Goal: Information Seeking & Learning: Understand process/instructions

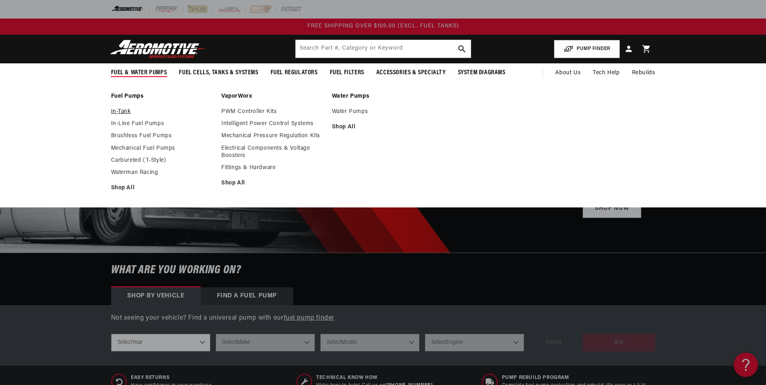
click at [122, 111] on link "In-Tank" at bounding box center [162, 111] width 103 height 7
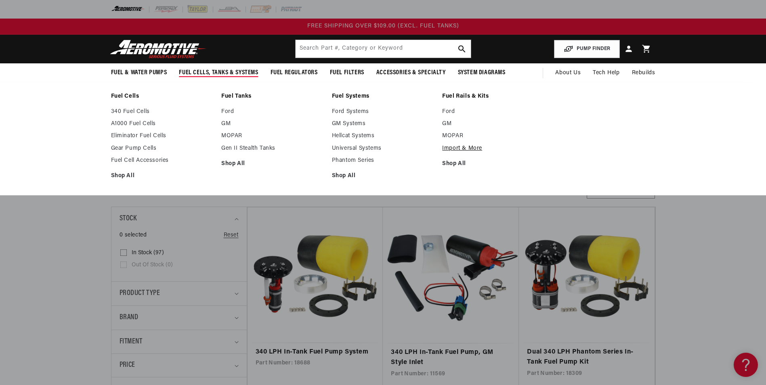
click at [459, 147] on link "Import & More" at bounding box center [493, 148] width 103 height 7
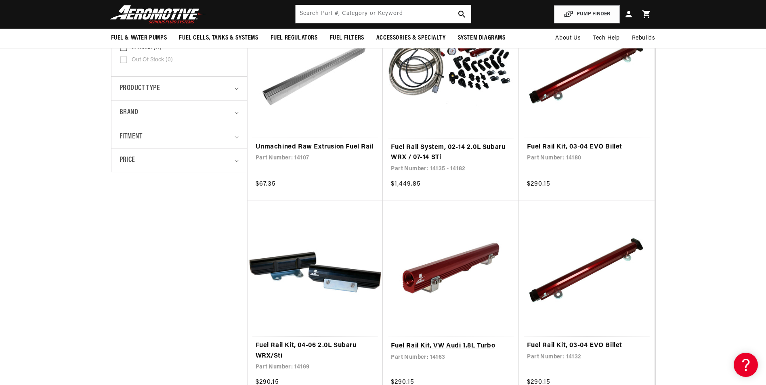
scroll to position [81, 0]
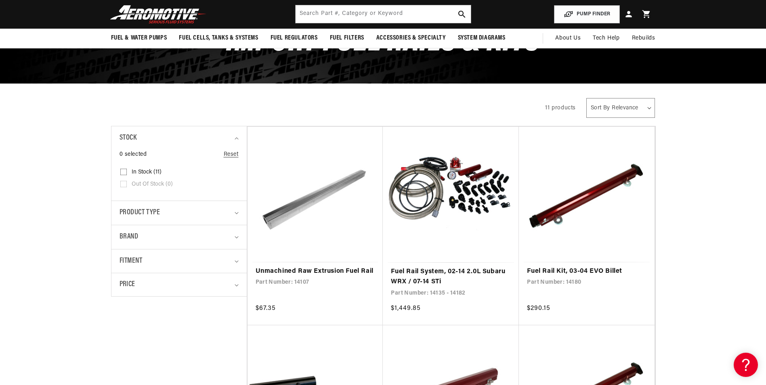
click at [164, 245] on summary "Brand" at bounding box center [179, 237] width 119 height 24
click at [168, 244] on summary "Brand" at bounding box center [179, 237] width 119 height 24
click at [169, 270] on summary "Fitment" at bounding box center [179, 262] width 119 height 24
click at [172, 323] on div "0 selected Reset Fitment Universal (1) Universal (1 product) Vehicle Specific (…" at bounding box center [179, 298] width 119 height 50
click at [172, 325] on summary "Price" at bounding box center [179, 335] width 119 height 23
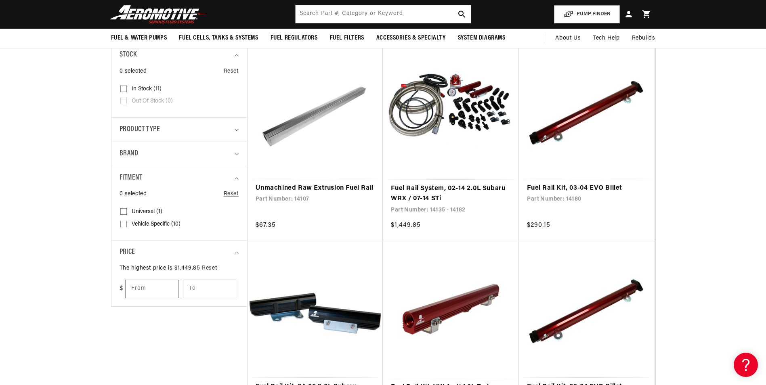
scroll to position [162, 0]
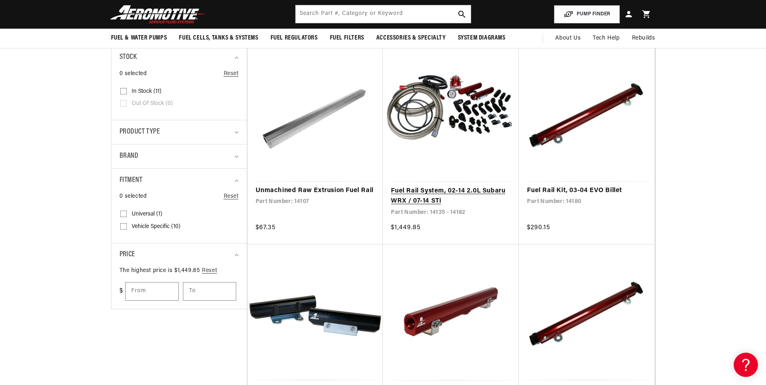
click at [447, 186] on link "Fuel Rail System, 02-14 2.0L Subaru WRX / 07-14 STi" at bounding box center [451, 196] width 120 height 21
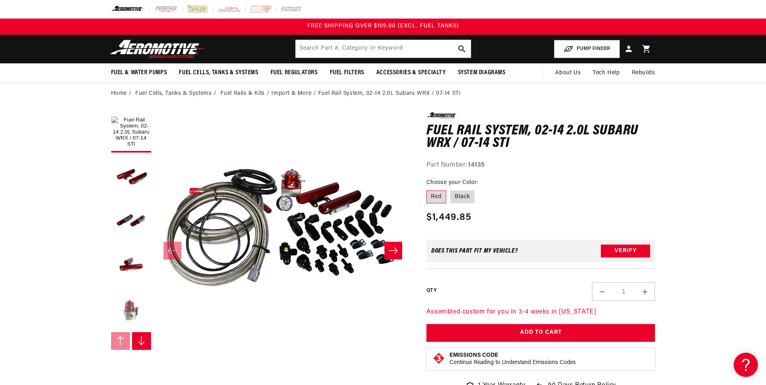
click at [120, 304] on button "Load image 5 in gallery view" at bounding box center [131, 310] width 40 height 40
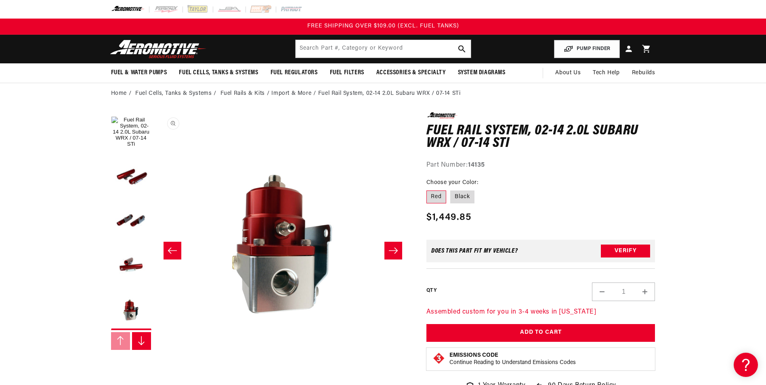
scroll to position [0, 1020]
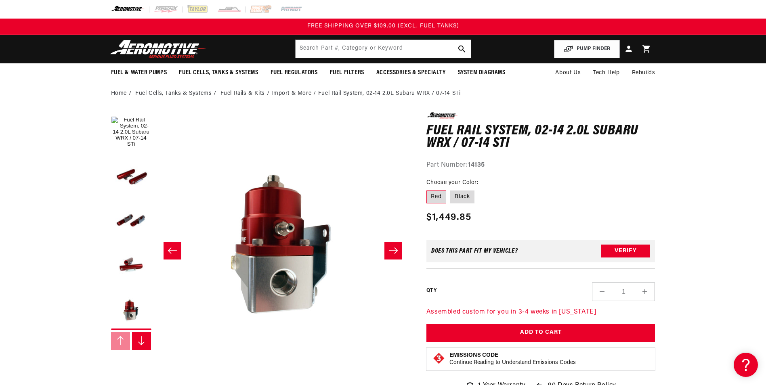
click at [140, 343] on icon "Slide right" at bounding box center [141, 341] width 8 height 10
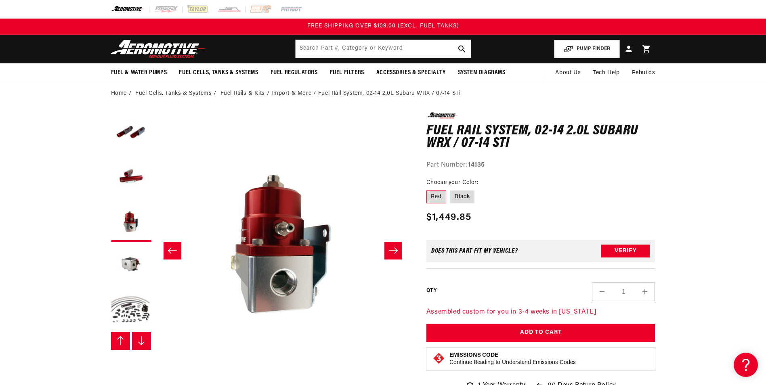
scroll to position [89, 0]
click at [146, 281] on button "Load image 6 in gallery view" at bounding box center [131, 265] width 40 height 40
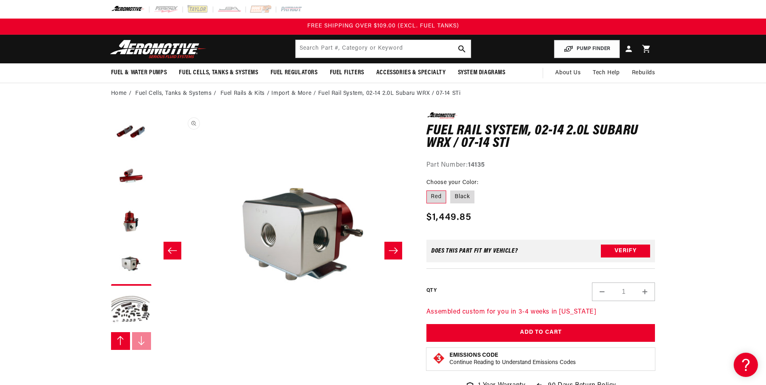
scroll to position [0, 1275]
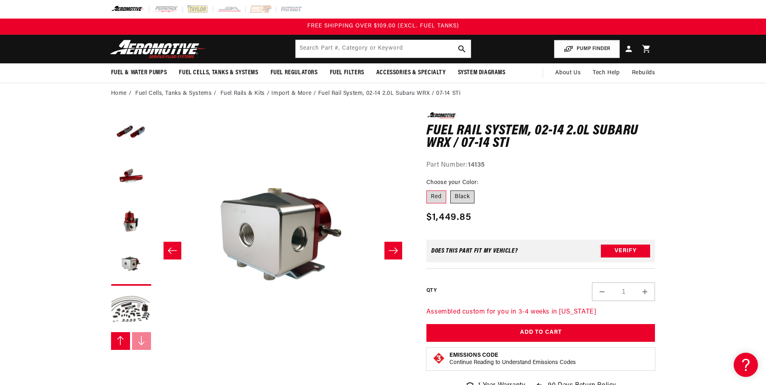
click at [452, 195] on label "Black" at bounding box center [462, 197] width 24 height 13
click at [451, 189] on input "Black" at bounding box center [450, 189] width 0 height 0
radio input "true"
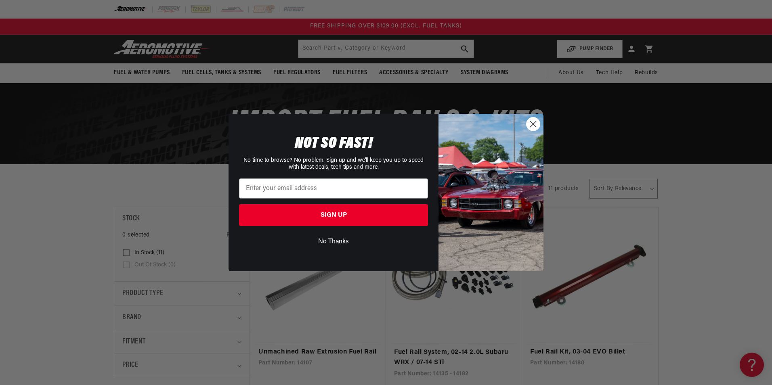
click at [533, 126] on circle "Close dialog" at bounding box center [533, 123] width 13 height 13
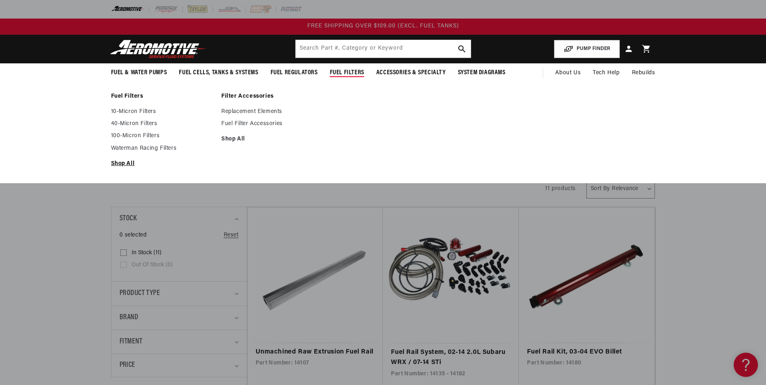
click at [132, 163] on link "Shop All" at bounding box center [162, 163] width 103 height 7
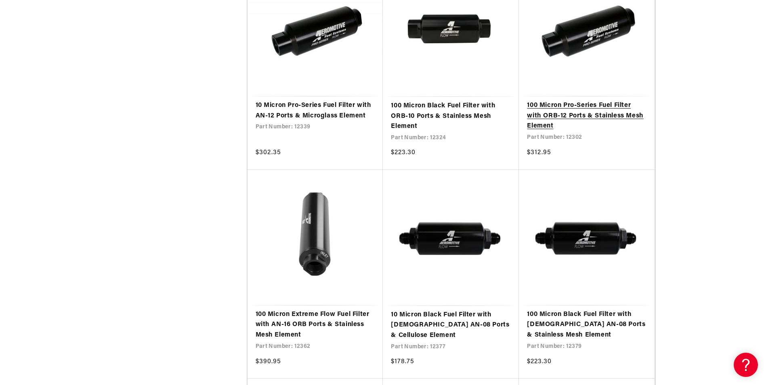
scroll to position [888, 0]
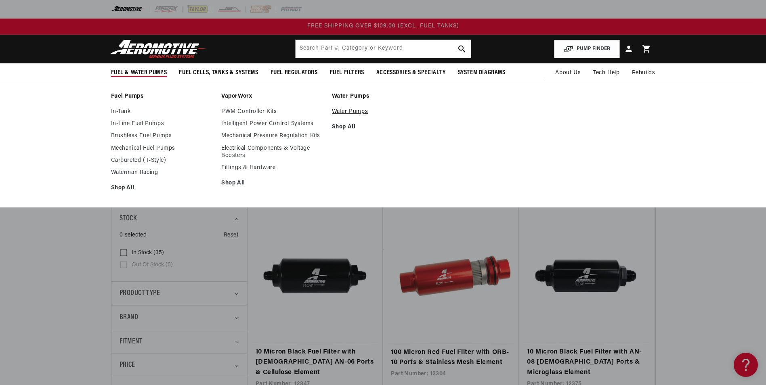
click at [341, 113] on link "Water Pumps" at bounding box center [383, 111] width 103 height 7
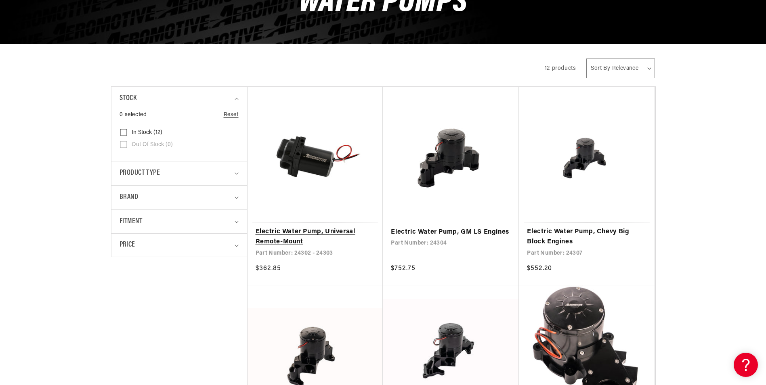
scroll to position [121, 0]
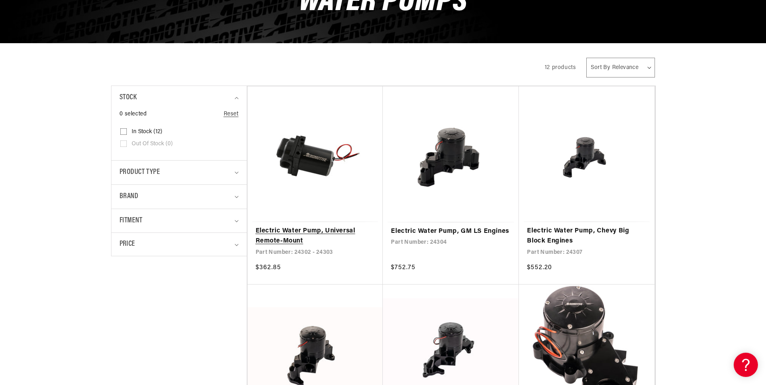
click at [325, 237] on link "Electric Water Pump, Universal Remote-Mount" at bounding box center [316, 236] width 120 height 21
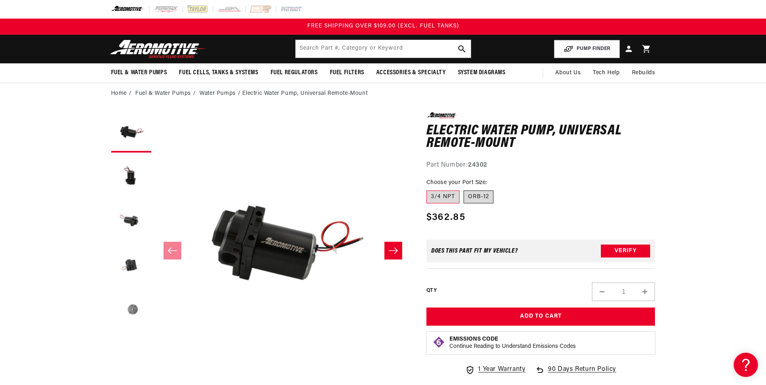
click at [479, 198] on label "ORB-12" at bounding box center [479, 197] width 30 height 13
click at [464, 189] on input "ORB-12" at bounding box center [464, 189] width 0 height 0
radio input "true"
click at [122, 179] on button "Load image 2 in gallery view" at bounding box center [131, 177] width 40 height 40
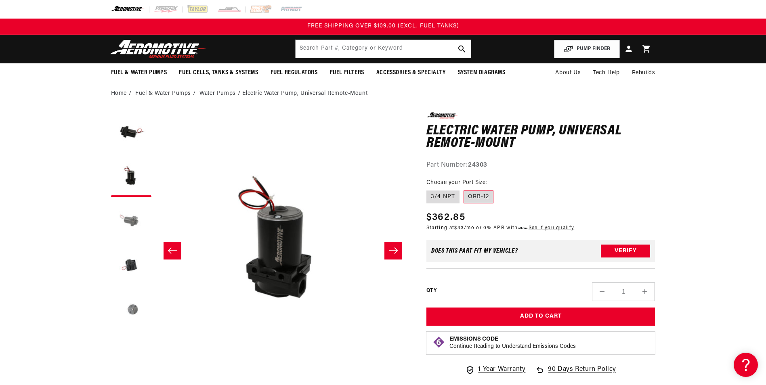
click at [138, 223] on button "Load image 3 in gallery view" at bounding box center [131, 221] width 40 height 40
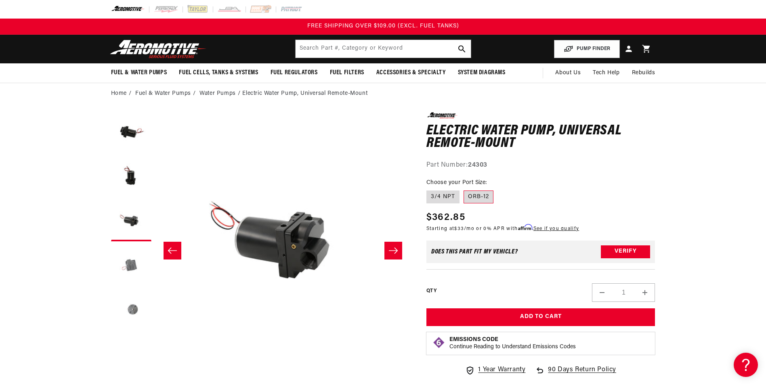
click at [136, 267] on button "Load image 4 in gallery view" at bounding box center [131, 265] width 40 height 40
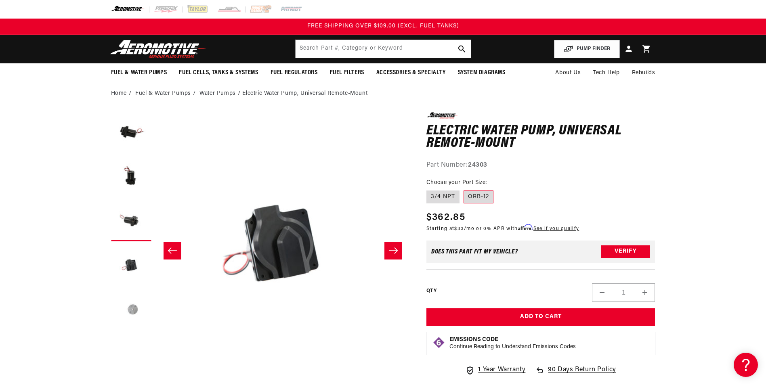
click at [138, 298] on button "Load image 5 in gallery view" at bounding box center [131, 310] width 40 height 40
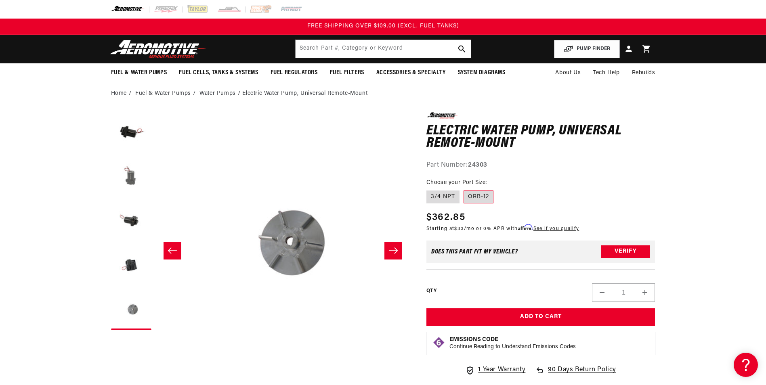
click at [128, 176] on button "Load image 2 in gallery view" at bounding box center [131, 177] width 40 height 40
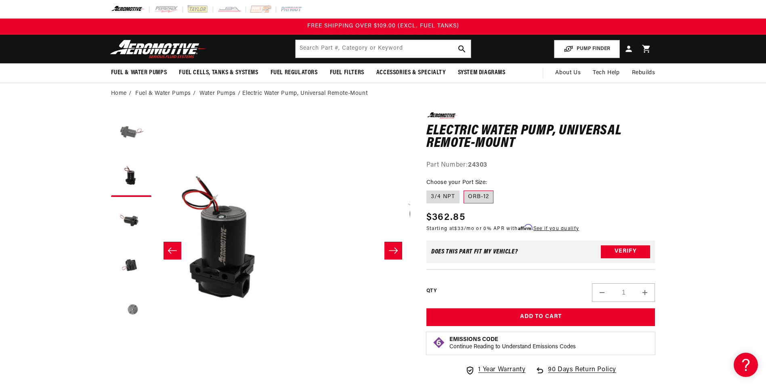
scroll to position [0, 255]
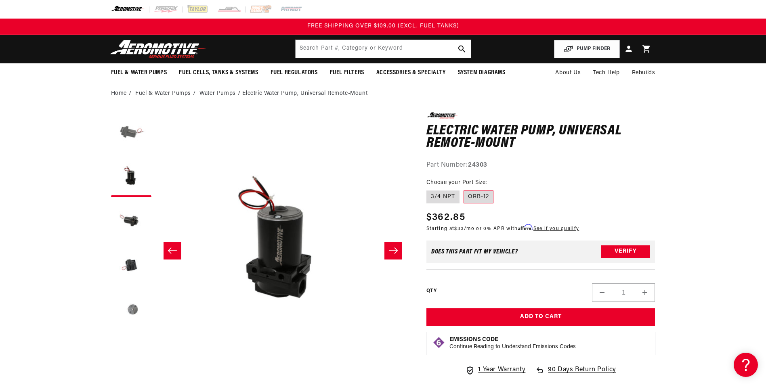
click at [132, 131] on button "Load image 1 in gallery view" at bounding box center [131, 132] width 40 height 40
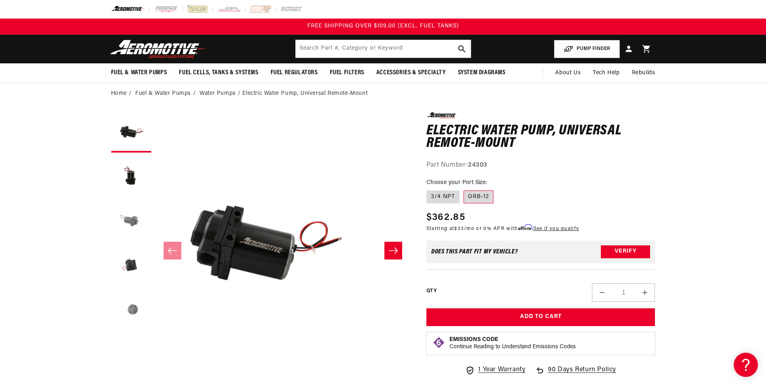
scroll to position [0, 0]
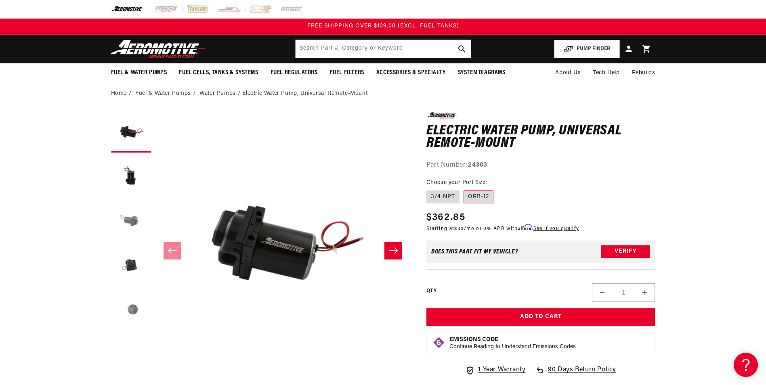
click at [136, 223] on button "Load image 3 in gallery view" at bounding box center [131, 221] width 40 height 40
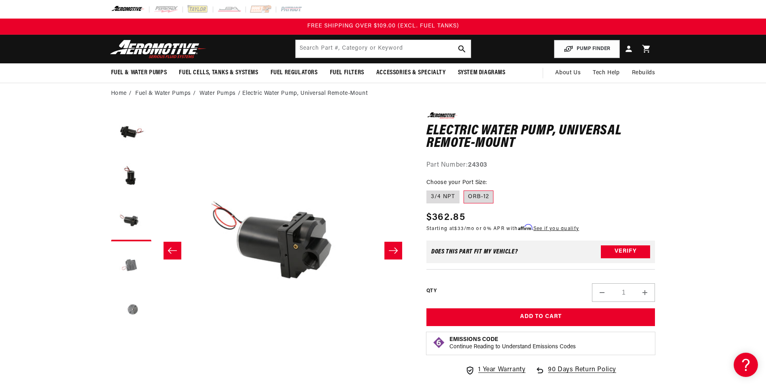
click at [128, 256] on button "Load image 4 in gallery view" at bounding box center [131, 265] width 40 height 40
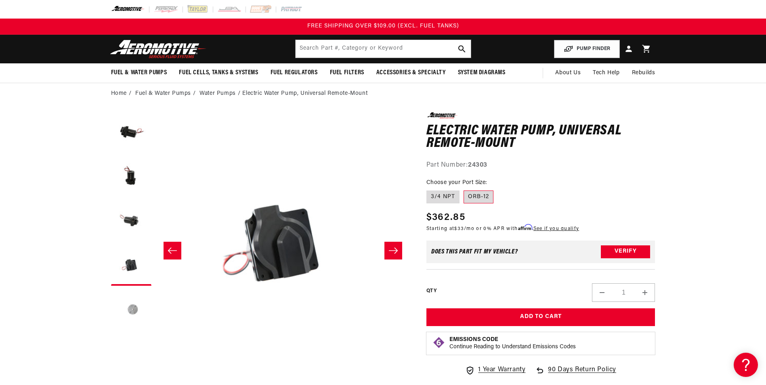
click at [125, 311] on button "Load image 5 in gallery view" at bounding box center [131, 310] width 40 height 40
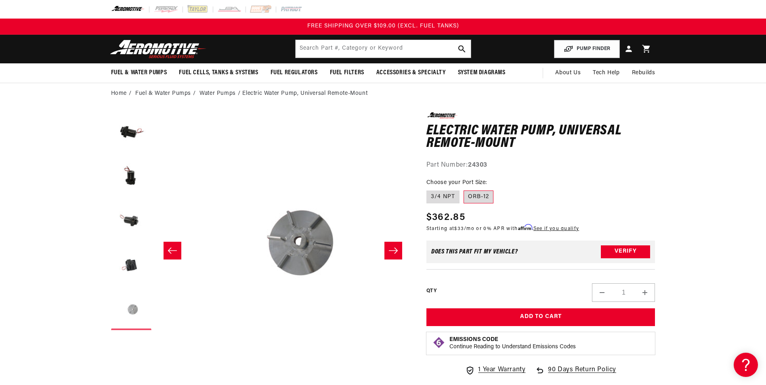
scroll to position [0, 1020]
click at [137, 224] on button "Load image 3 in gallery view" at bounding box center [131, 221] width 40 height 40
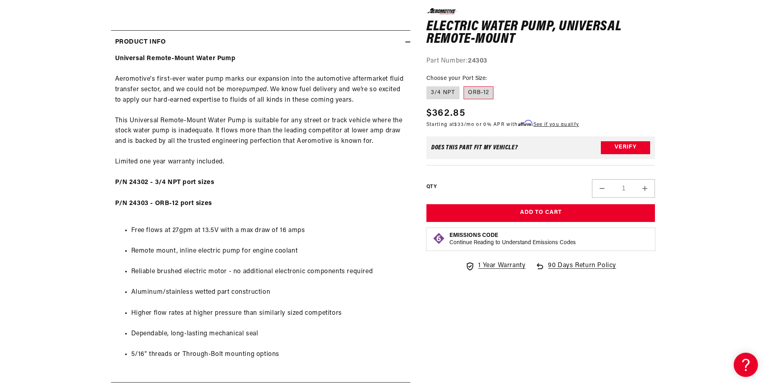
scroll to position [444, 0]
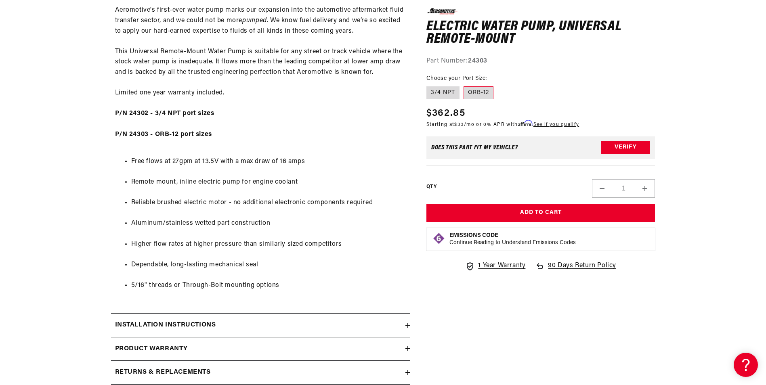
click at [216, 325] on h2 "Installation Instructions" at bounding box center [165, 325] width 101 height 10
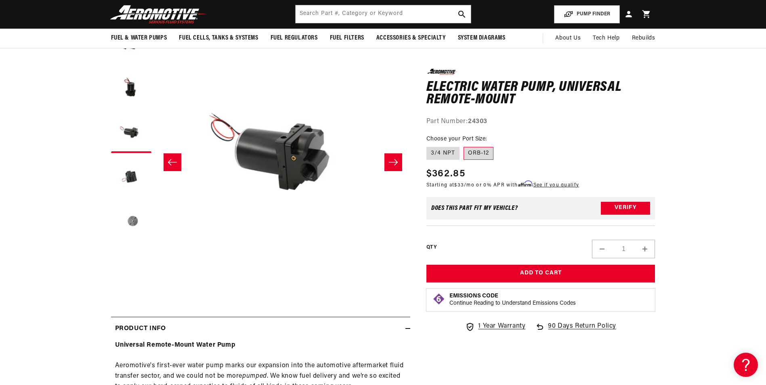
scroll to position [0, 0]
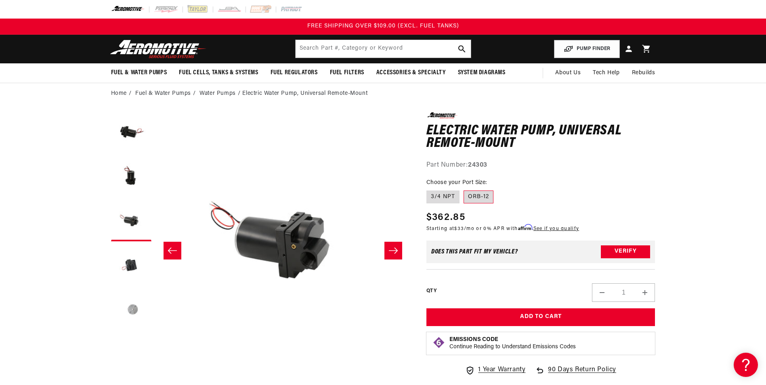
click at [143, 315] on button "Load image 5 in gallery view" at bounding box center [131, 310] width 40 height 40
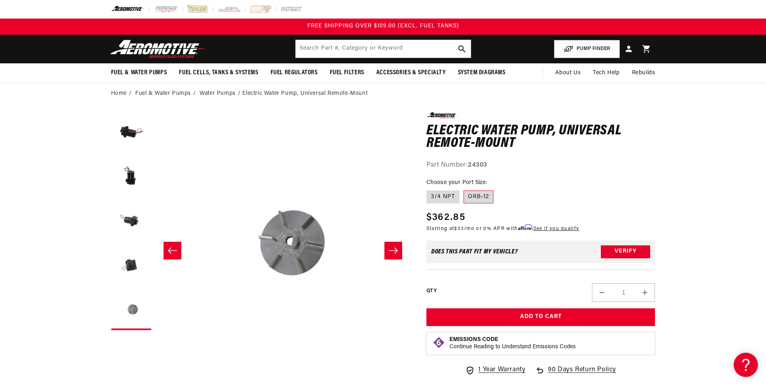
click at [394, 245] on button "Slide right" at bounding box center [393, 251] width 18 height 18
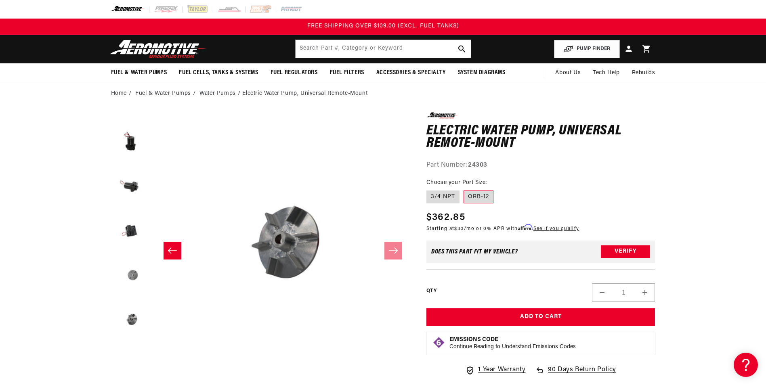
scroll to position [44, 0]
click at [121, 143] on button "Load image 2 in gallery view" at bounding box center [131, 132] width 40 height 40
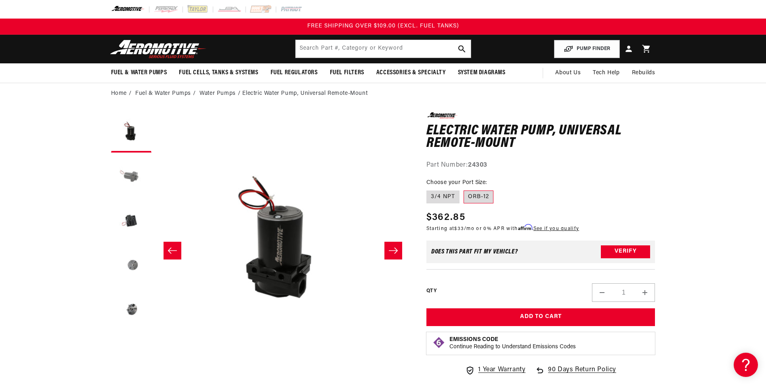
click at [125, 168] on button "Load image 3 in gallery view" at bounding box center [131, 177] width 40 height 40
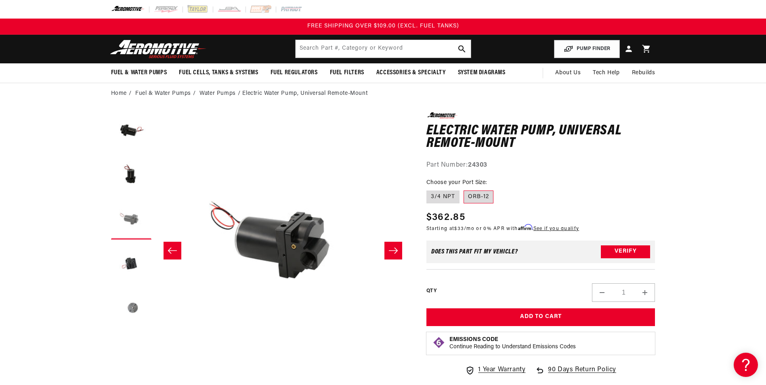
scroll to position [0, 0]
click at [130, 145] on button "Load image 1 in gallery view" at bounding box center [131, 132] width 40 height 40
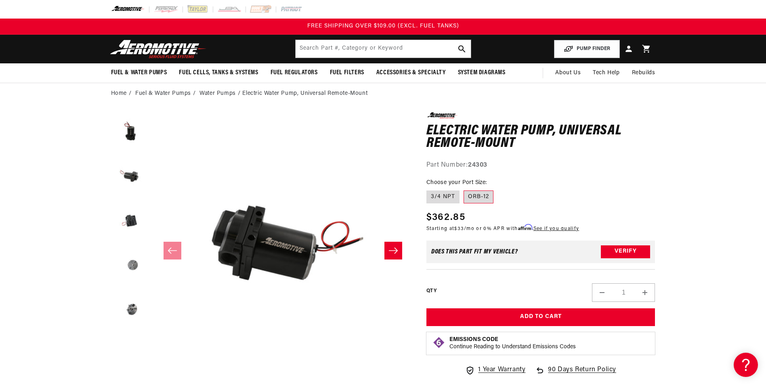
click at [484, 196] on label "ORB-12" at bounding box center [479, 197] width 30 height 13
click at [464, 189] on input "ORB-12" at bounding box center [464, 189] width 0 height 0
click at [449, 194] on label "3/4 NPT" at bounding box center [442, 197] width 33 height 13
click at [429, 189] on input "3/4 NPT" at bounding box center [428, 189] width 0 height 0
radio input "true"
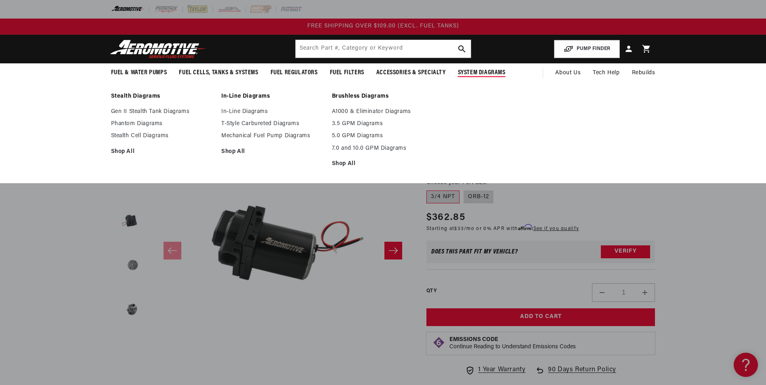
click at [145, 97] on link "Stealth Diagrams" at bounding box center [162, 96] width 103 height 7
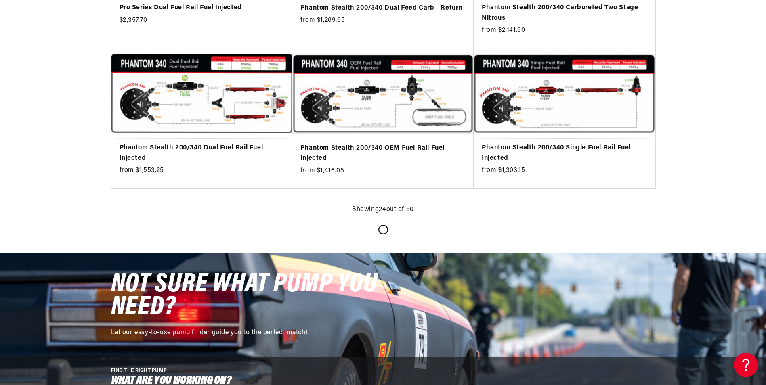
scroll to position [1252, 0]
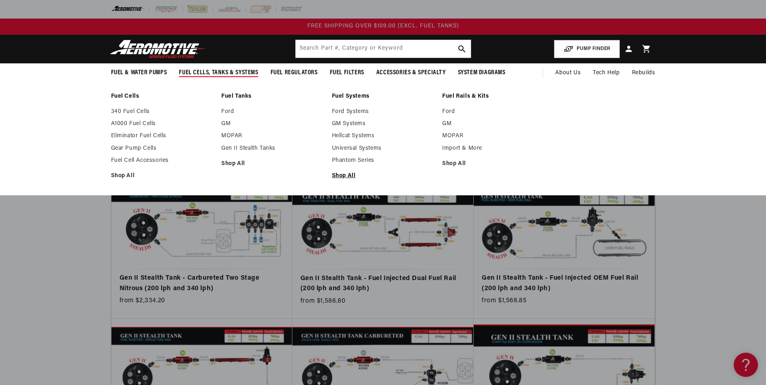
click at [344, 176] on link "Shop All" at bounding box center [383, 175] width 103 height 7
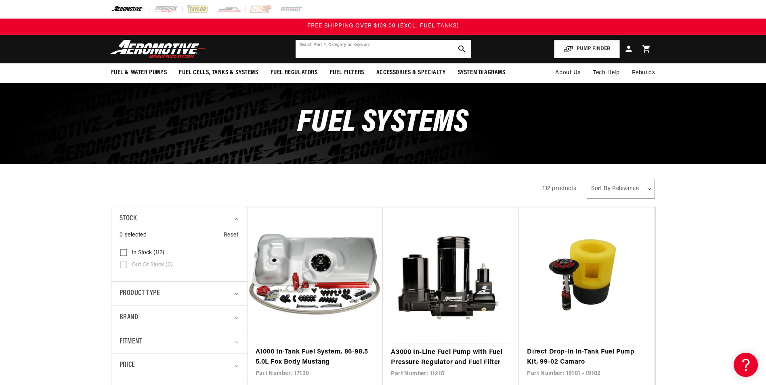
click at [317, 42] on input "text" at bounding box center [383, 49] width 175 height 18
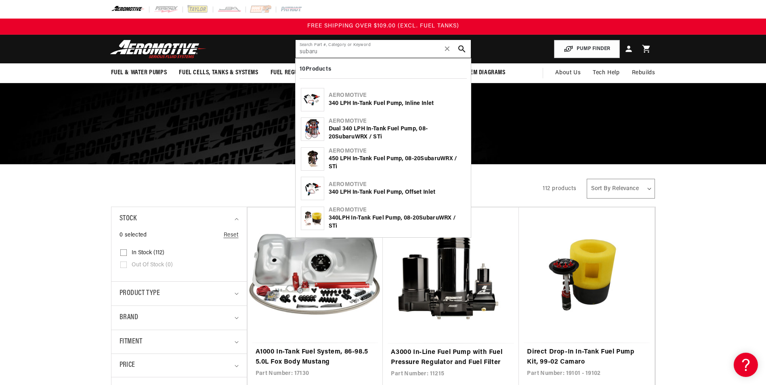
type input "subaru"
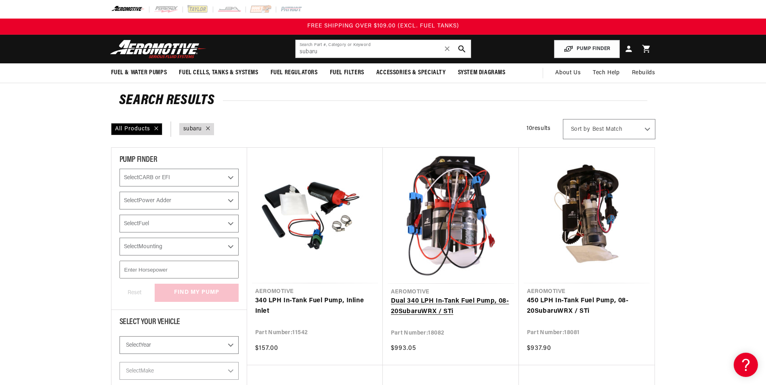
click at [453, 296] on link "Dual 340 LPH In-Tank Fuel Pump, 08-20 Subaru WRX / STi" at bounding box center [451, 306] width 120 height 21
click at [548, 296] on link "450 LPH In-Tank Fuel Pump, 08-20 Subaru WRX / STi" at bounding box center [587, 306] width 120 height 21
click at [462, 303] on link "Dual 340 LPH In-Tank Fuel Pump, 08-20 Subaru WRX / STi" at bounding box center [451, 306] width 120 height 21
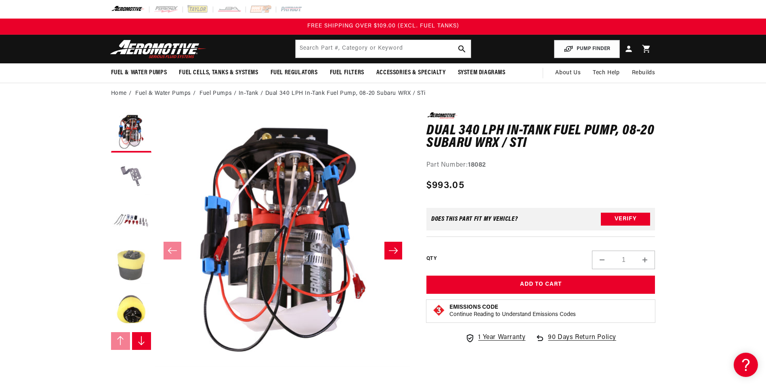
click at [147, 256] on button "Load image 4 in gallery view" at bounding box center [131, 265] width 40 height 40
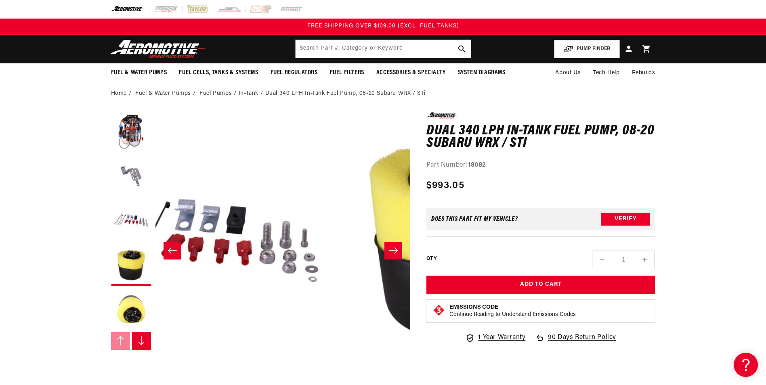
scroll to position [0, 765]
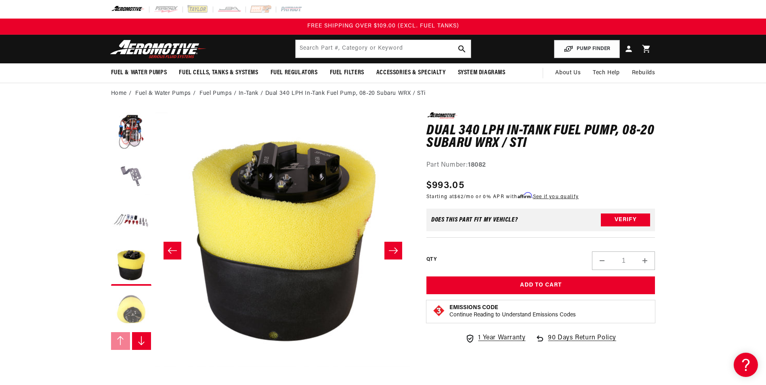
click at [126, 318] on button "Load image 5 in gallery view" at bounding box center [131, 310] width 40 height 40
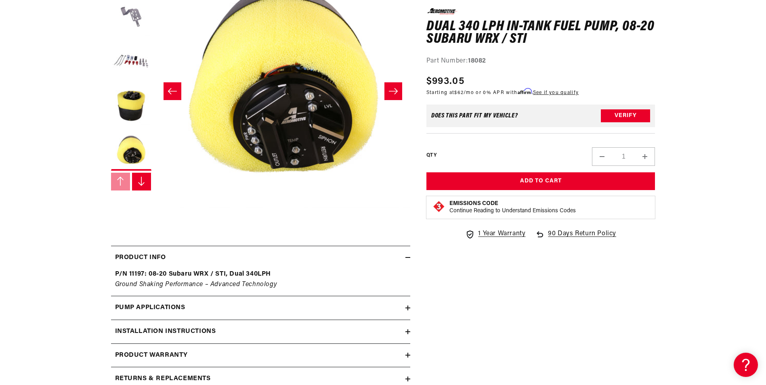
scroll to position [202, 0]
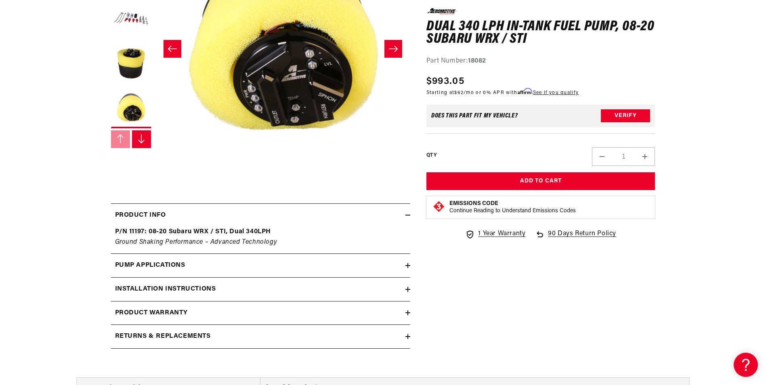
click at [323, 261] on div "Pump Applications" at bounding box center [258, 265] width 294 height 10
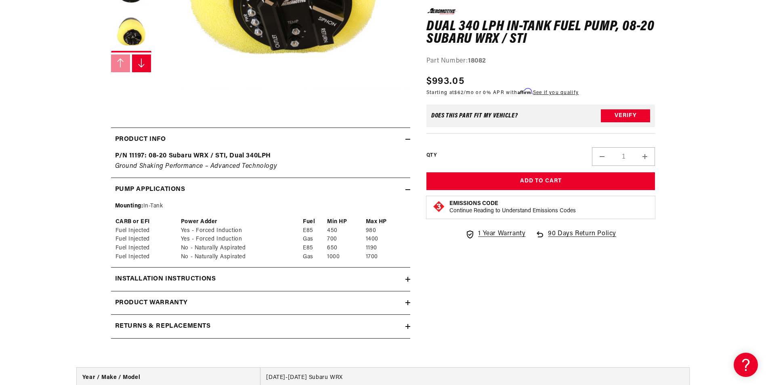
scroll to position [283, 0]
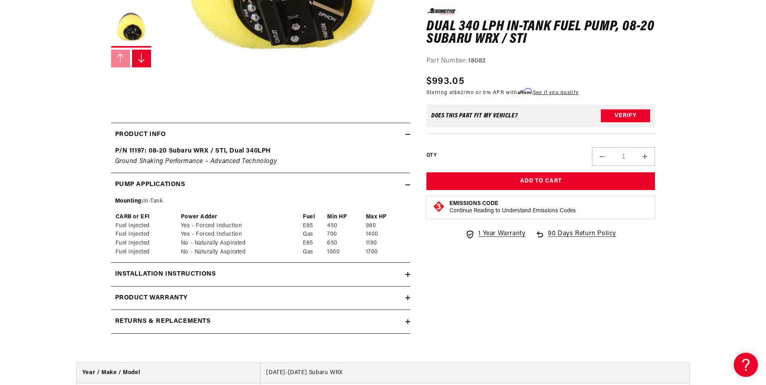
click at [323, 278] on div "Installation Instructions" at bounding box center [258, 274] width 294 height 10
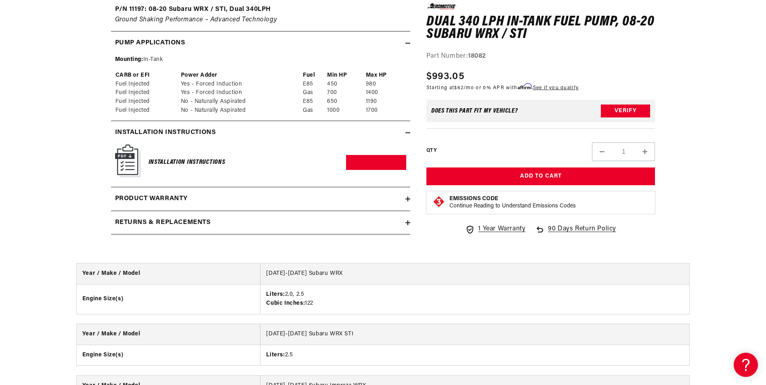
scroll to position [444, 0]
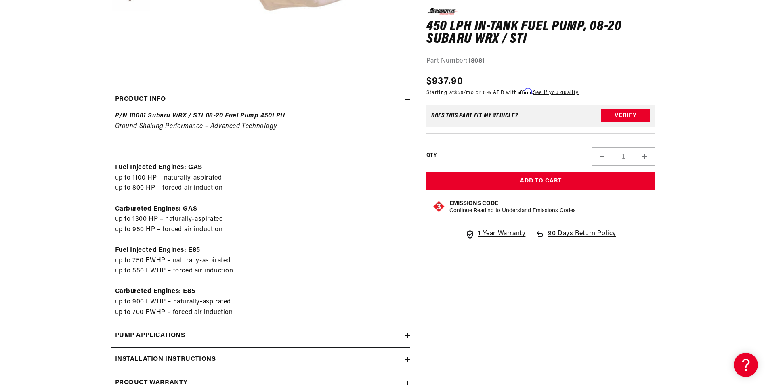
scroll to position [323, 0]
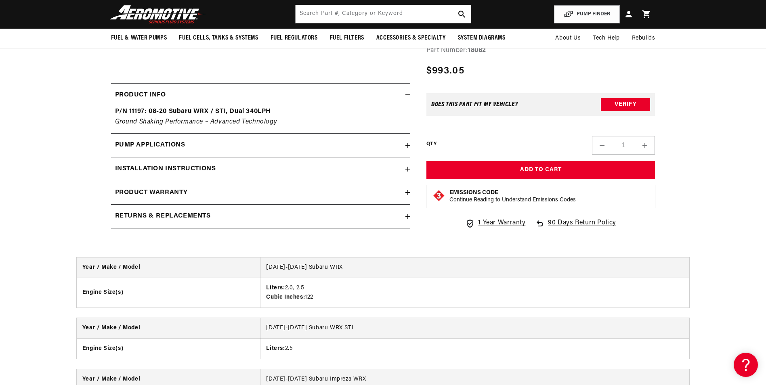
scroll to position [202, 0]
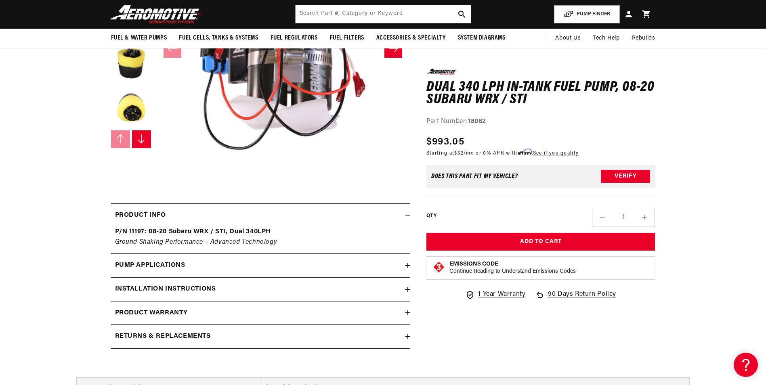
click at [289, 259] on summary "Pump Applications" at bounding box center [260, 265] width 299 height 23
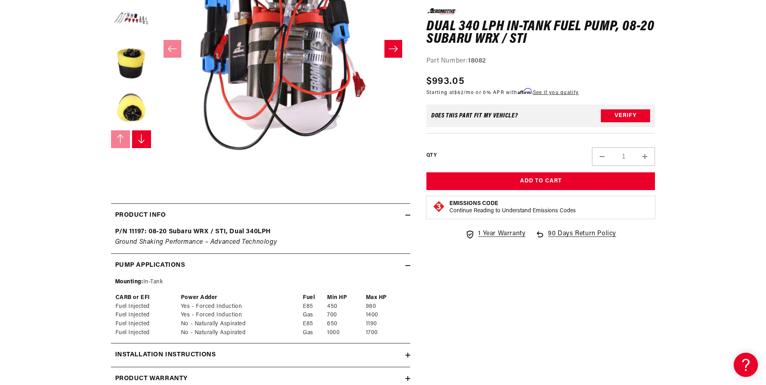
scroll to position [363, 0]
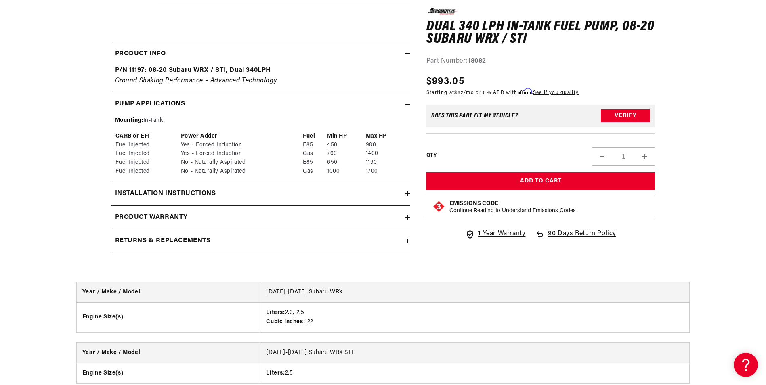
click at [264, 192] on div "Installation Instructions" at bounding box center [258, 194] width 294 height 10
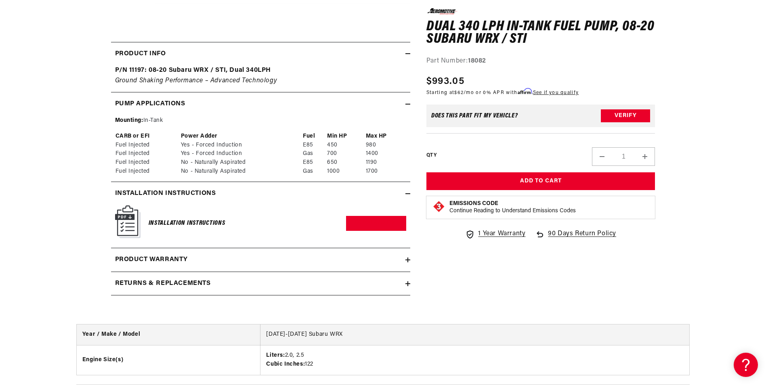
click at [187, 226] on h6 "Installation Instructions" at bounding box center [187, 223] width 77 height 11
click at [401, 231] on link "Download PDF" at bounding box center [376, 223] width 60 height 15
click at [150, 262] on h2 "Product warranty" at bounding box center [151, 260] width 73 height 10
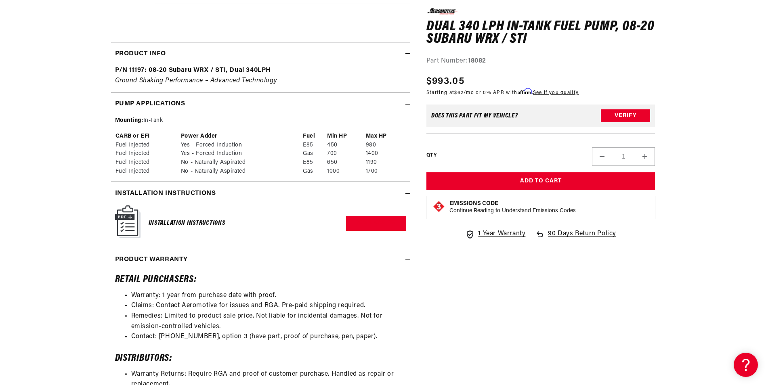
click at [163, 256] on h2 "Product warranty" at bounding box center [151, 260] width 73 height 10
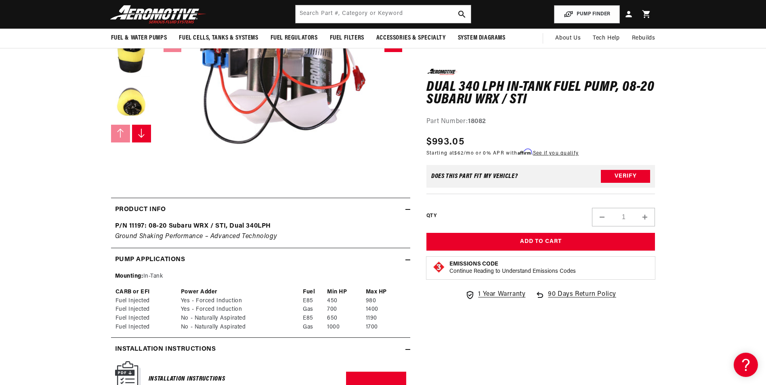
scroll to position [162, 0]
